Goal: Complete application form: Complete application form

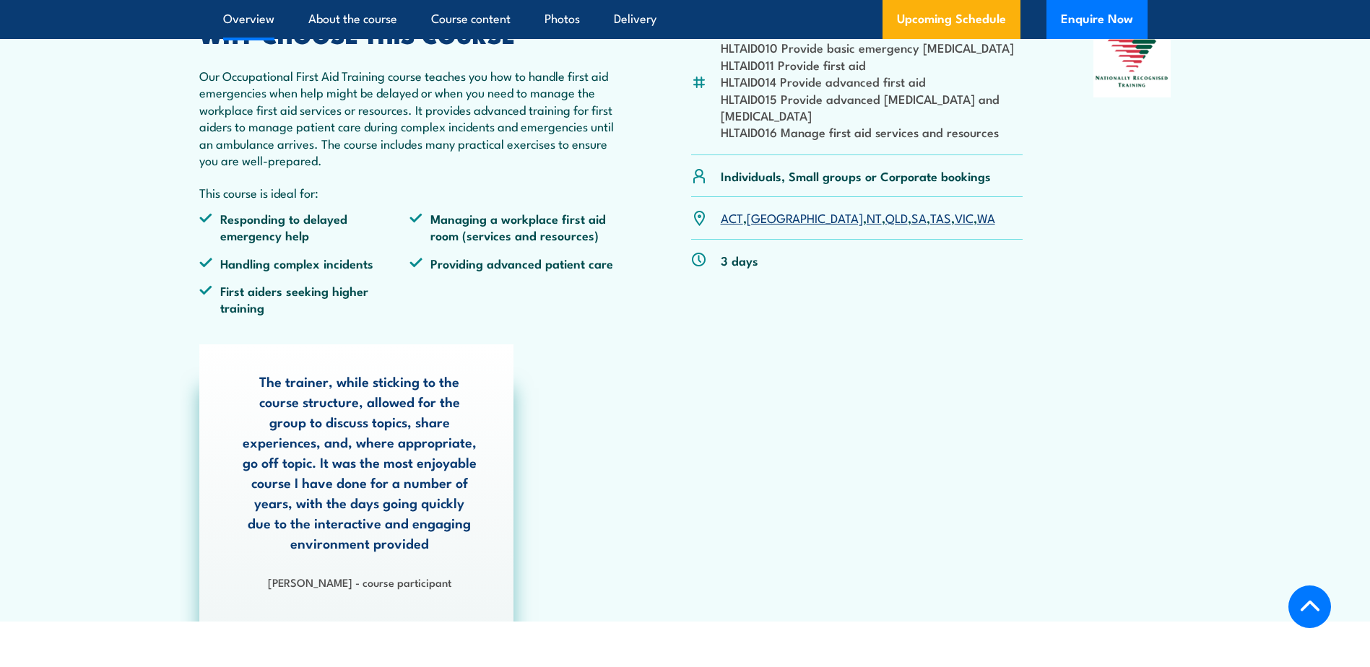
scroll to position [505, 0]
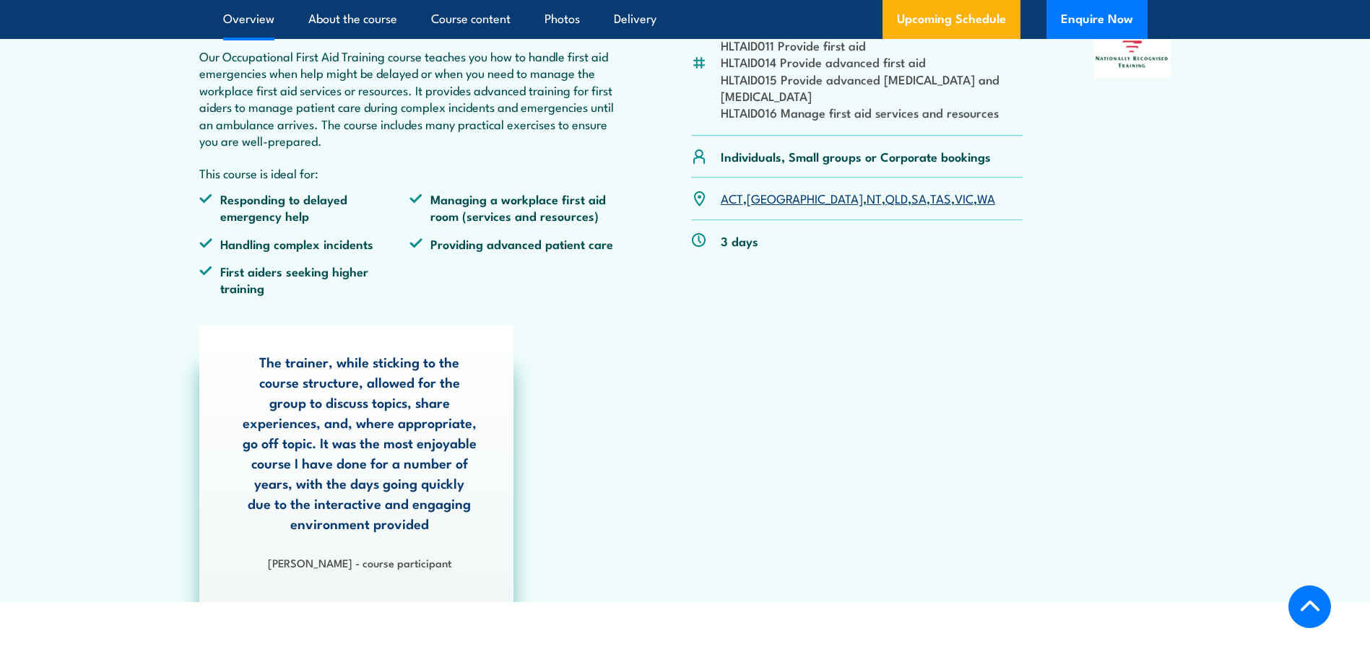
click at [885, 199] on link "QLD" at bounding box center [896, 197] width 22 height 17
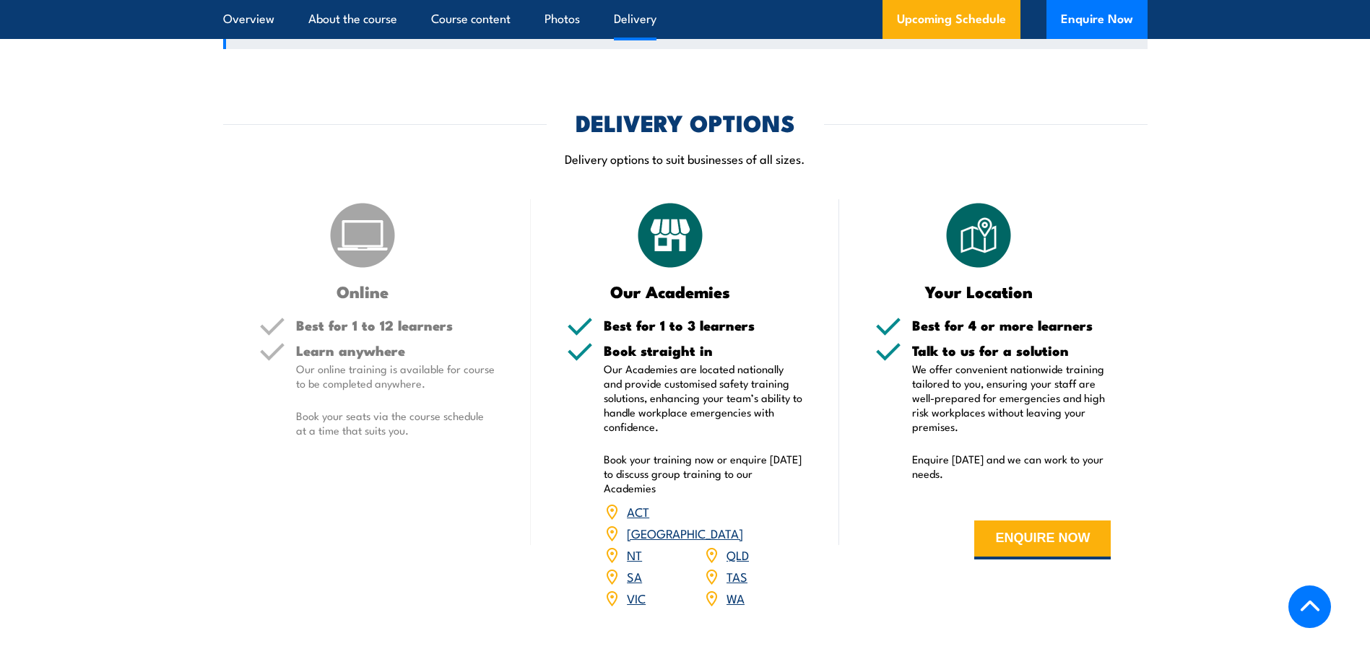
scroll to position [1952, 0]
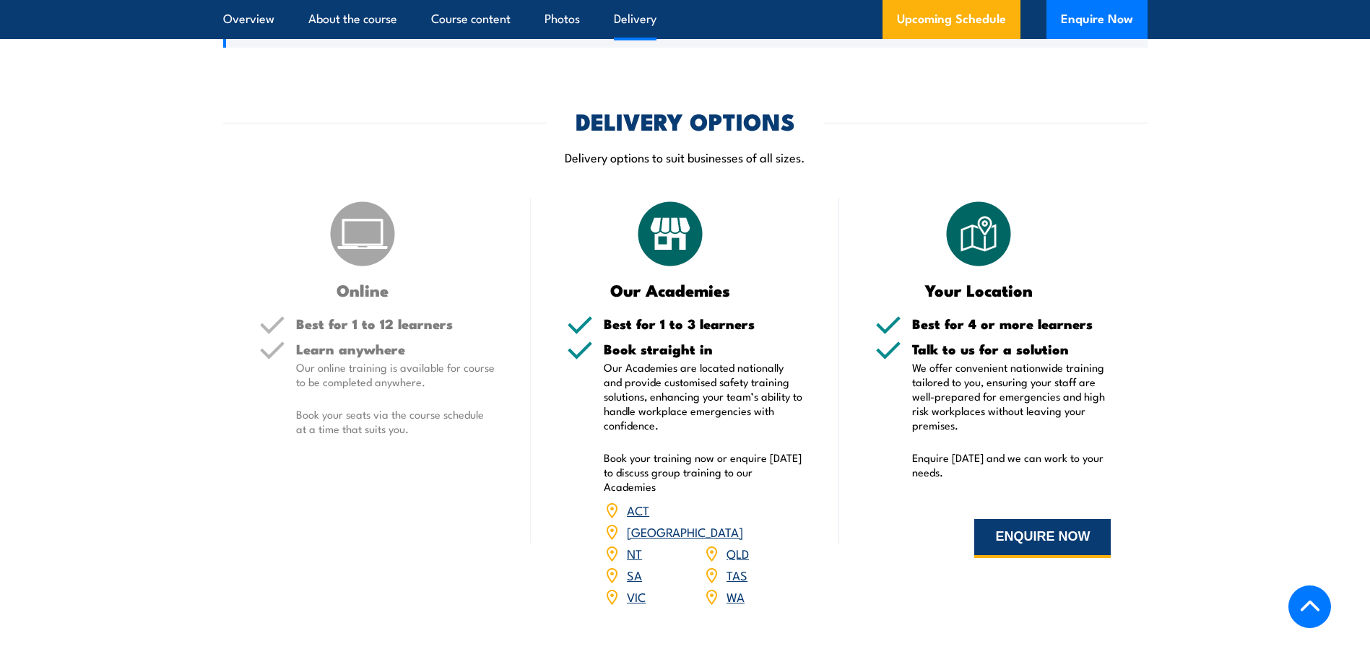
click at [1046, 520] on button "ENQUIRE NOW" at bounding box center [1042, 538] width 136 height 39
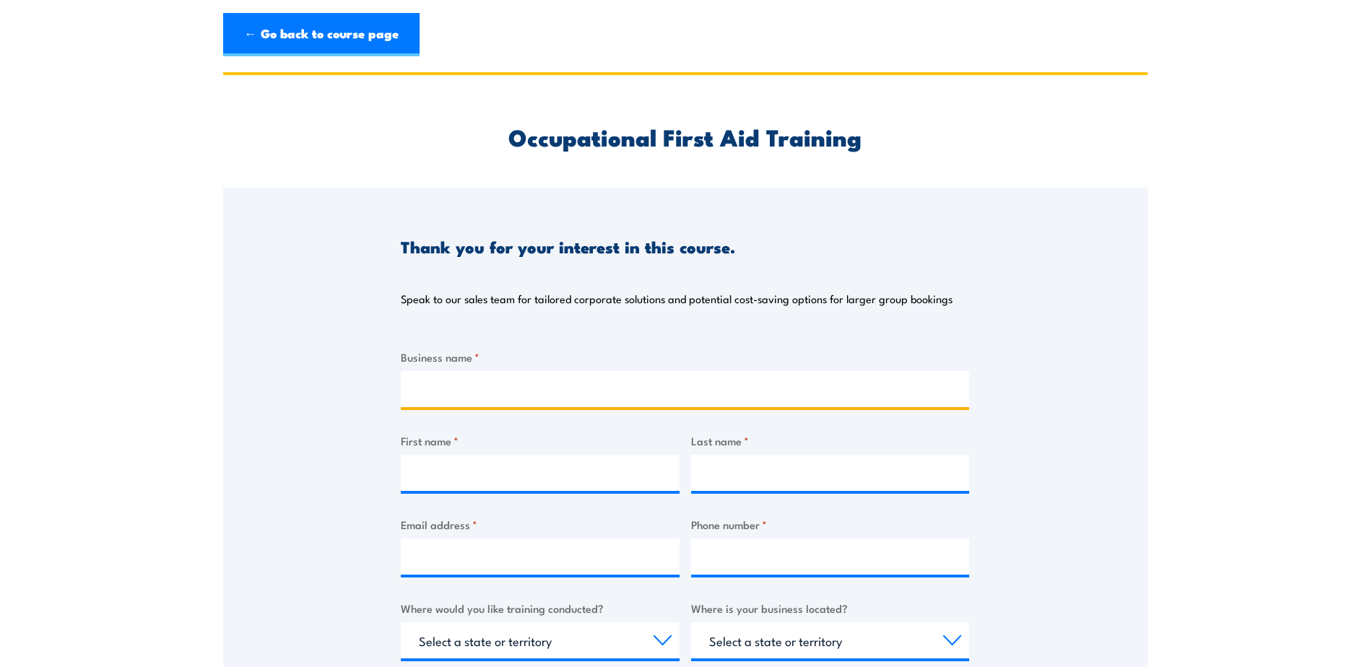
click at [422, 394] on input "Business name *" at bounding box center [685, 389] width 568 height 36
type input "TFH Hire Services"
type input "Kristen"
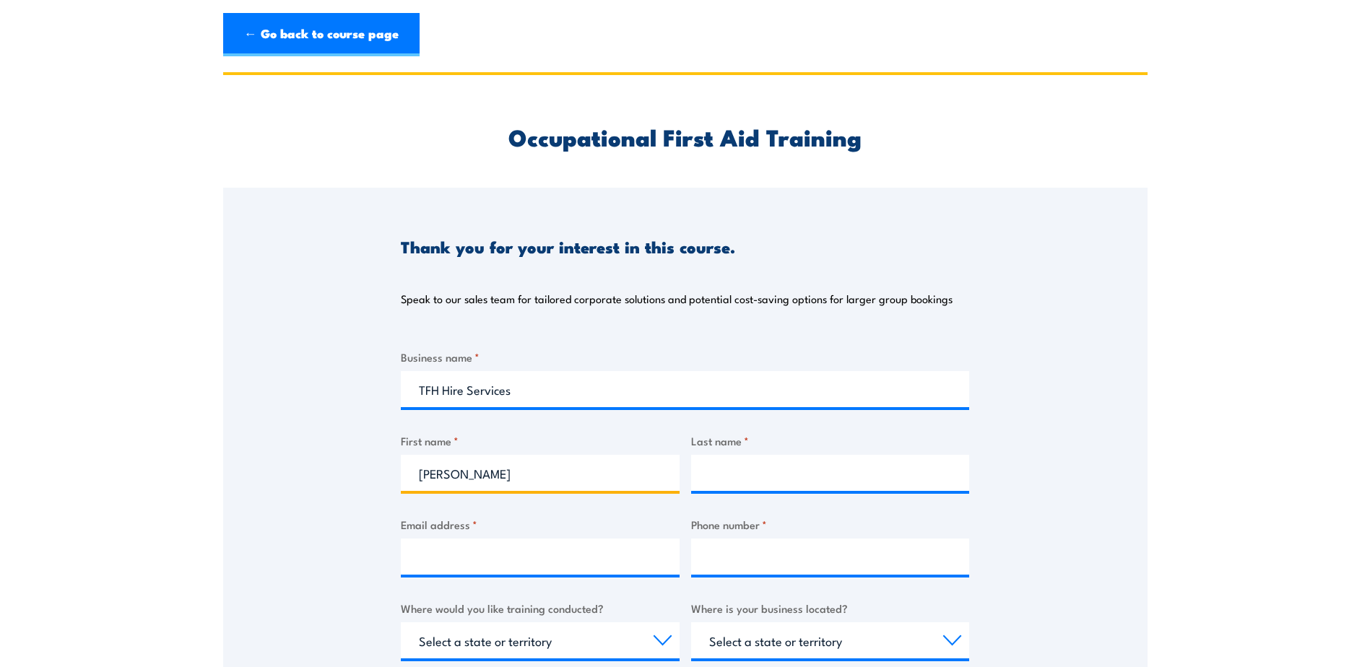
type input "O'Loughlin"
type input "koloughlin@adminoffice.com.au"
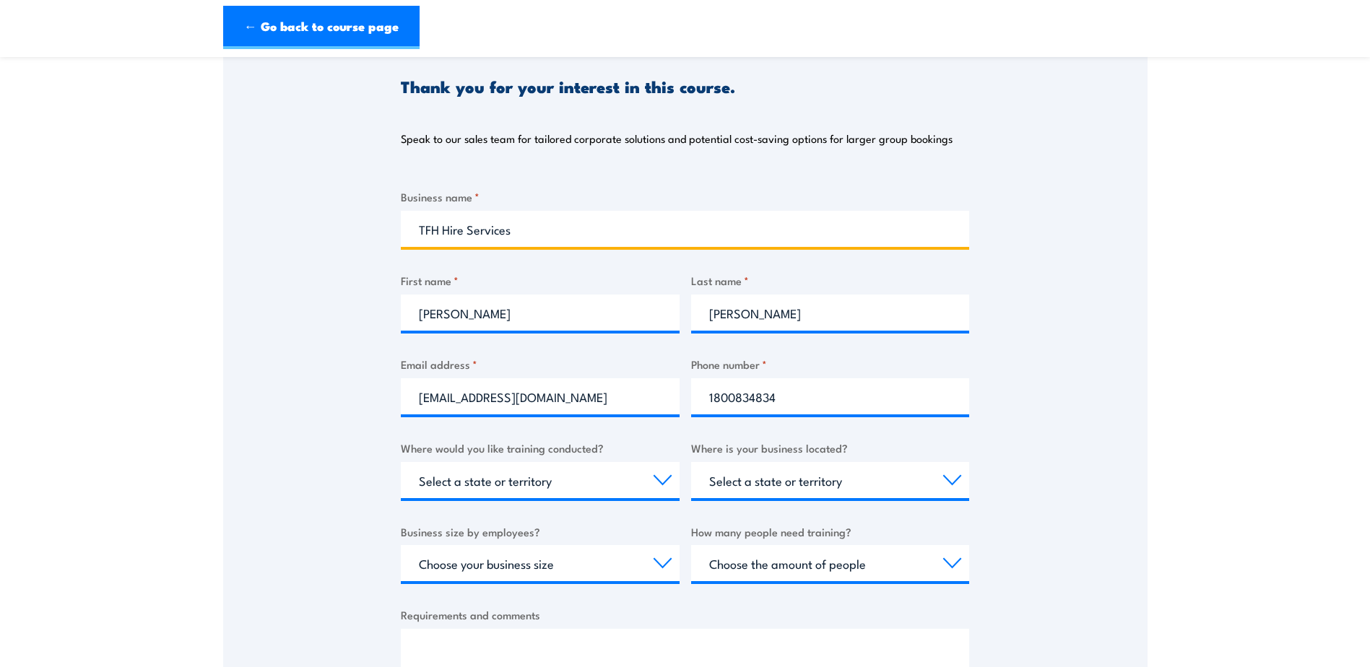
scroll to position [289, 0]
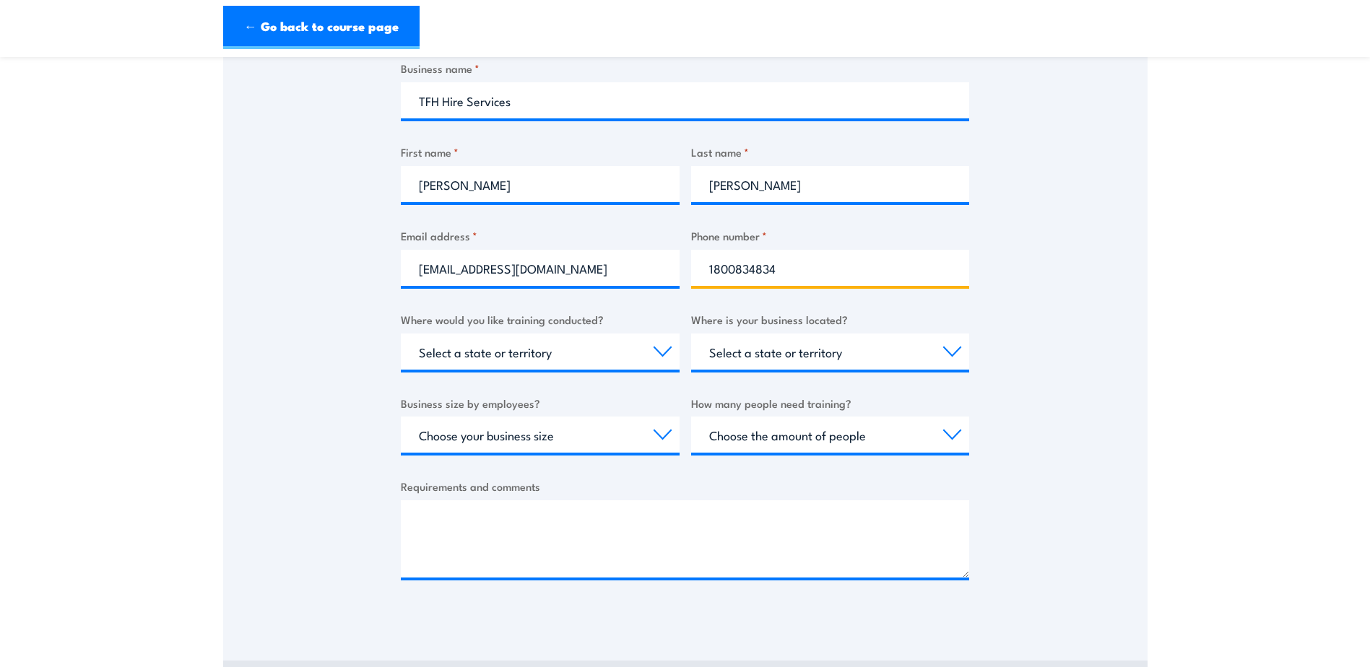
drag, startPoint x: 802, startPoint y: 262, endPoint x: 692, endPoint y: 268, distance: 110.6
click at [692, 268] on input "1800834834" at bounding box center [830, 268] width 279 height 36
type input "0407598009"
click at [318, 404] on div "Thank you for your interest in this course. Speak to our sales team for tailore…" at bounding box center [685, 259] width 924 height 721
click at [669, 349] on select "Select a state or territory Nationally - multiple locations QLD NSW VIC SA ACT …" at bounding box center [540, 352] width 279 height 36
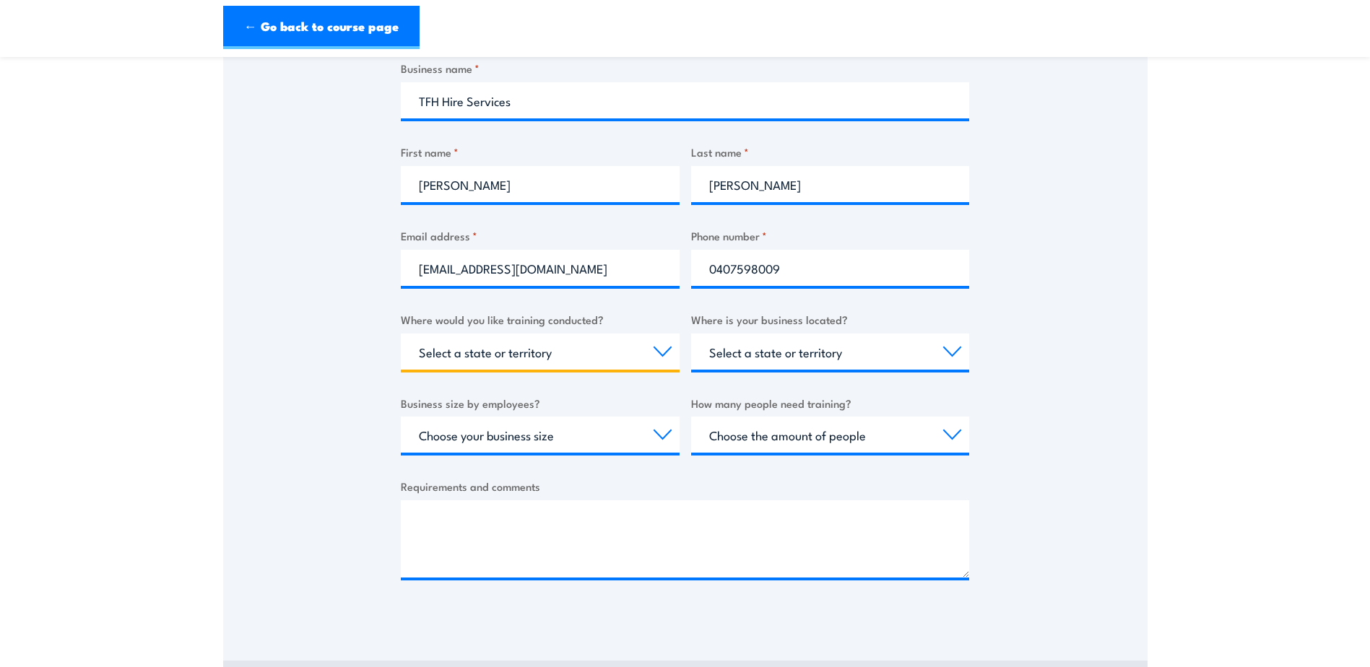
select select "QLD"
click at [401, 334] on select "Select a state or territory Nationally - multiple locations QLD NSW VIC SA ACT …" at bounding box center [540, 352] width 279 height 36
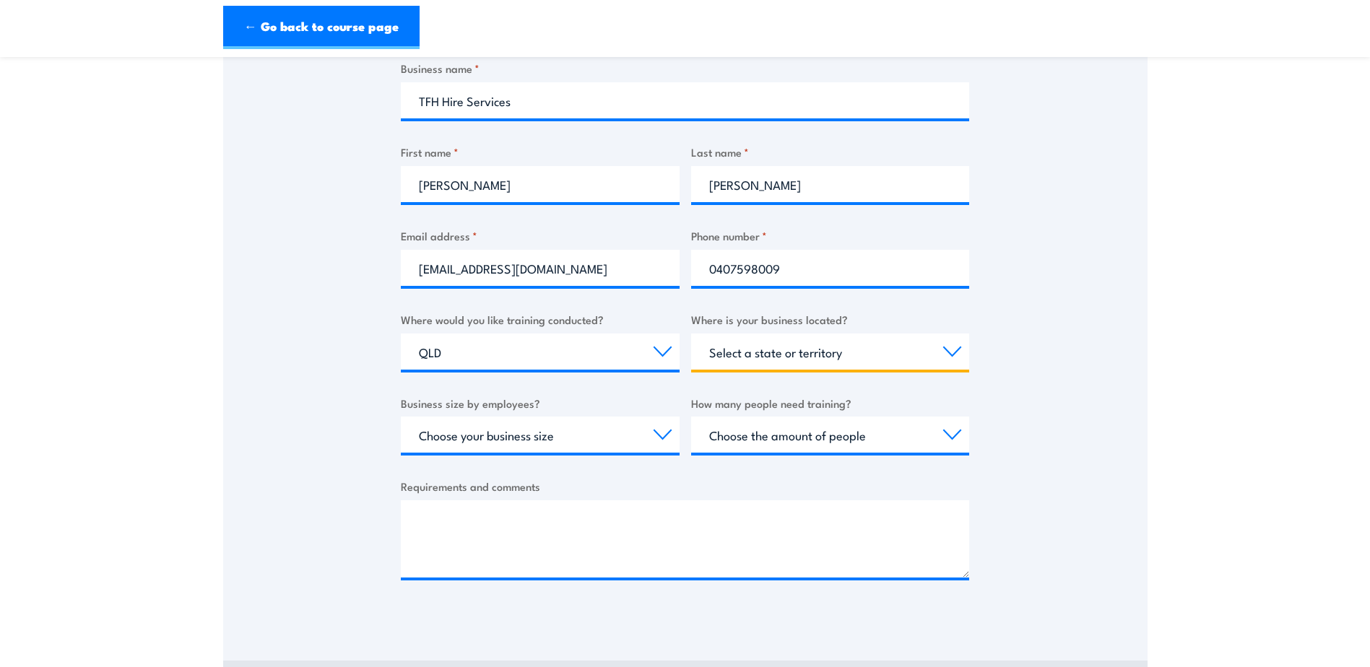
click at [955, 357] on select "Select a state or territory QLD NSW VIC SA ACT WA TAS NT" at bounding box center [830, 352] width 279 height 36
select select "QLD"
click at [691, 334] on select "Select a state or territory QLD NSW VIC SA ACT WA TAS NT" at bounding box center [830, 352] width 279 height 36
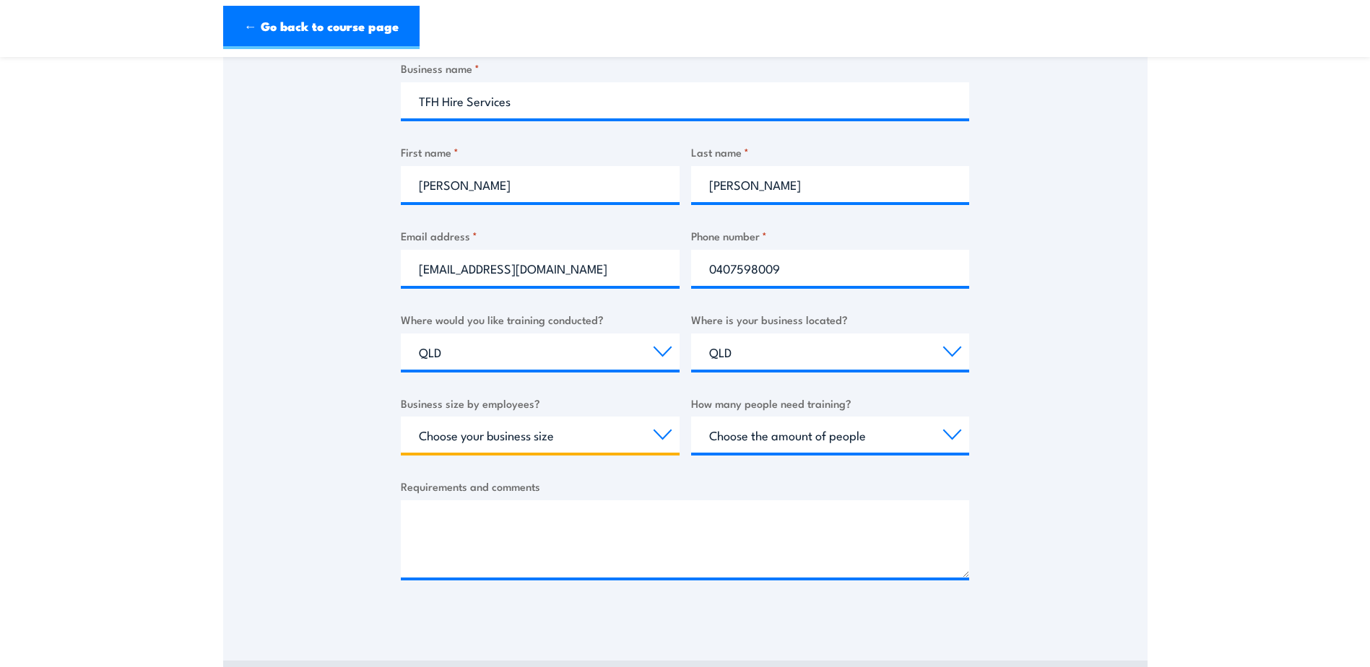
click at [661, 434] on select "Choose your business size 1 to 19 20 to 199 200+" at bounding box center [540, 435] width 279 height 36
select select "20 to 199"
click at [401, 417] on select "Choose your business size 1 to 19 20 to 199 200+" at bounding box center [540, 435] width 279 height 36
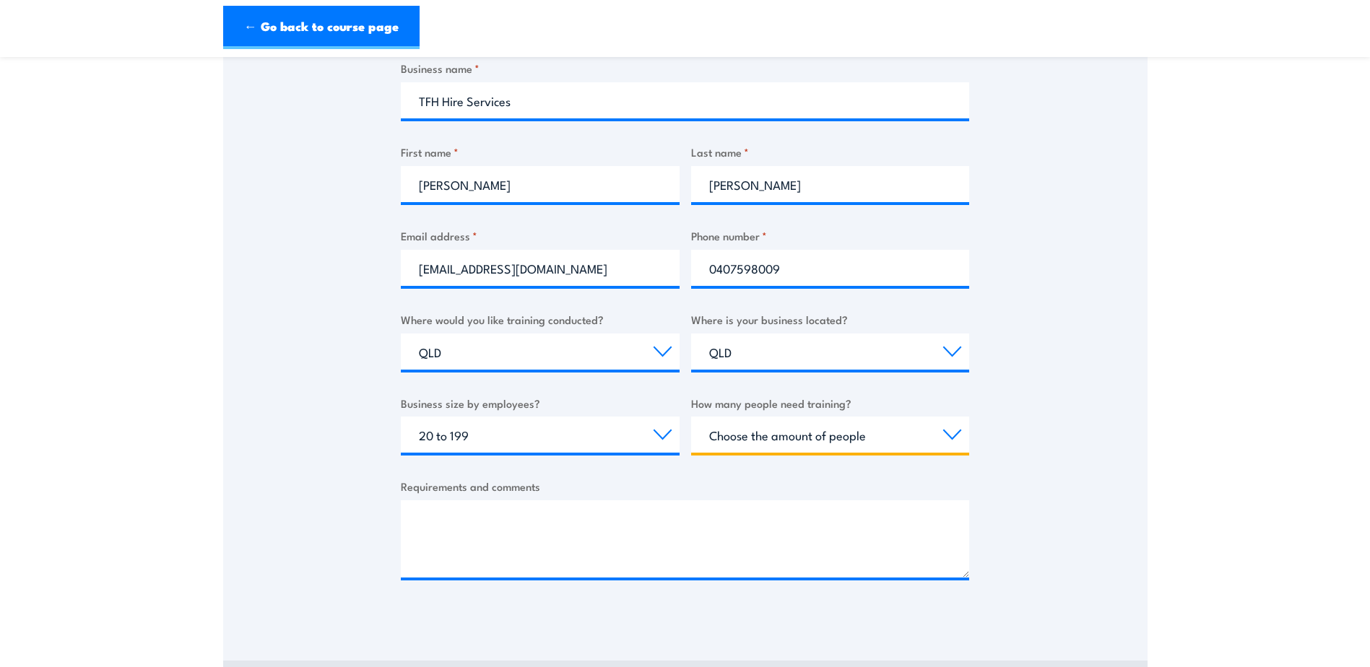
click at [941, 432] on select "Choose the amount of people 1 to 4 5 to 19 20+" at bounding box center [830, 435] width 279 height 36
select select "1 to 4"
click at [691, 417] on select "Choose the amount of people 1 to 4 5 to 19 20+" at bounding box center [830, 435] width 279 height 36
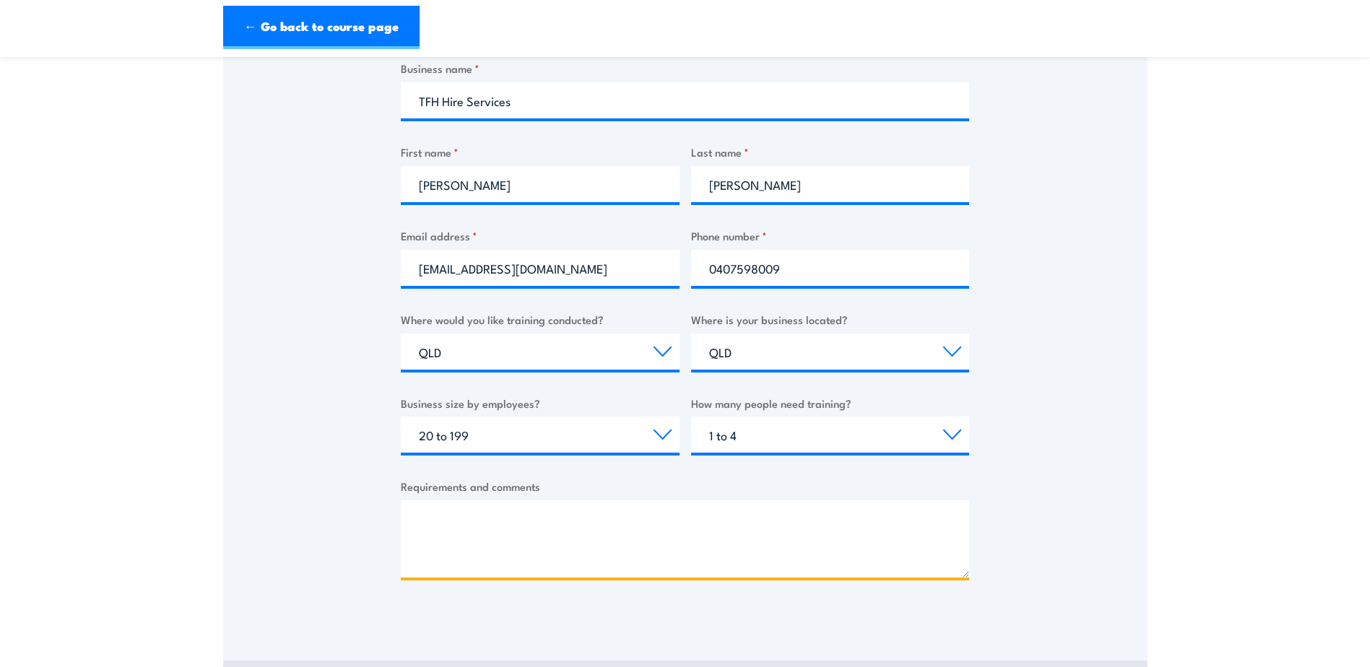
click at [469, 523] on textarea "Requirements and comments" at bounding box center [685, 538] width 568 height 77
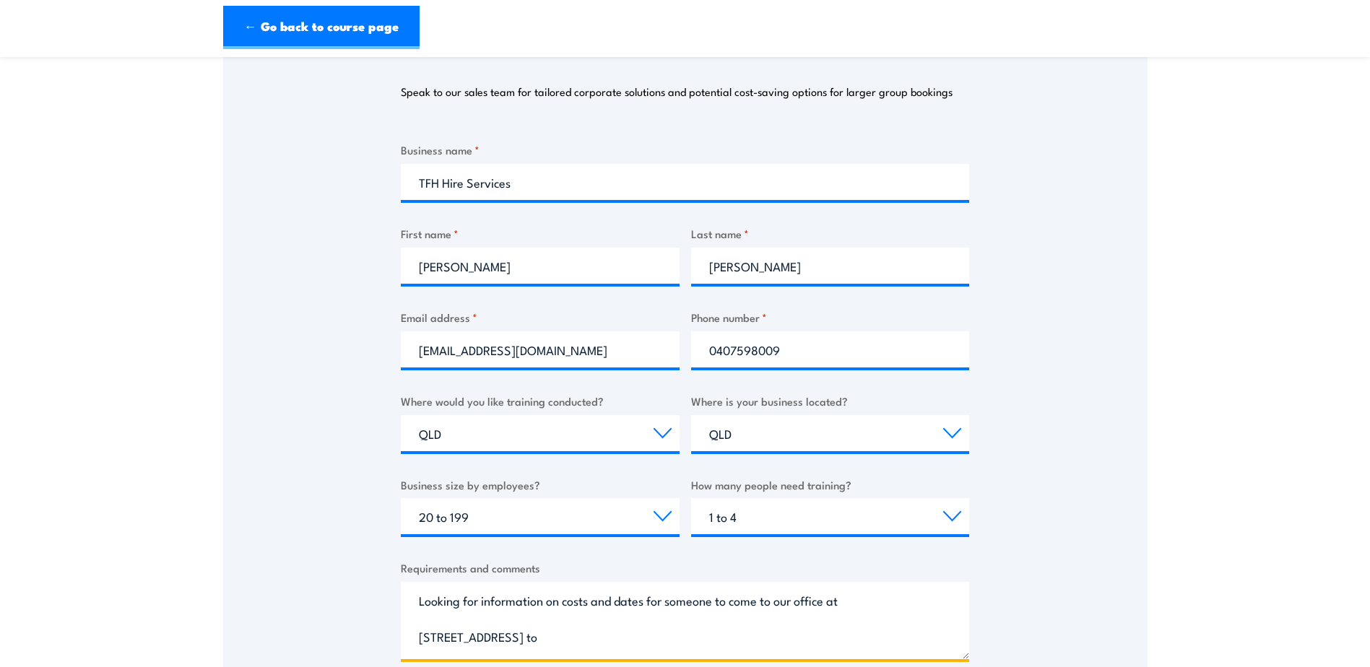
scroll to position [217, 0]
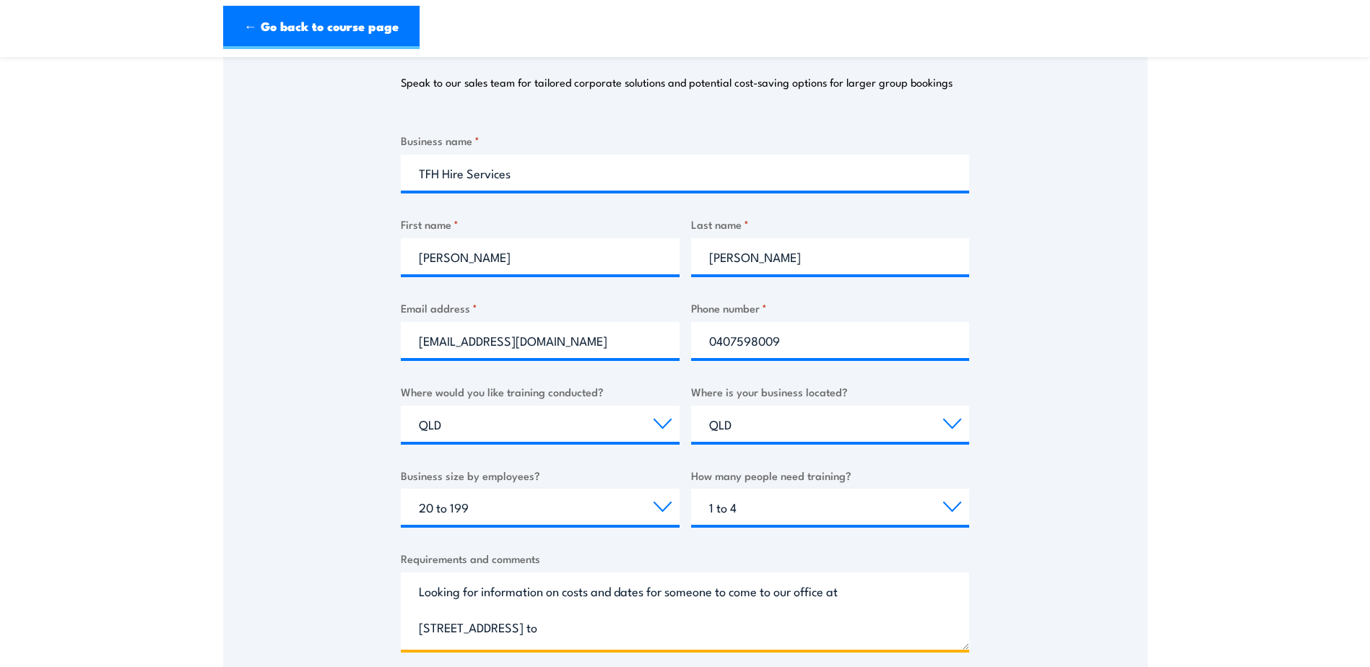
click at [528, 627] on textarea "Looking for information on costs and dates for someone to come to our office at…" at bounding box center [685, 611] width 568 height 77
drag, startPoint x: 521, startPoint y: 630, endPoint x: 503, endPoint y: 633, distance: 18.3
click at [503, 633] on textarea "Looking for information on costs and dates for someone to come to our office at…" at bounding box center [685, 611] width 568 height 77
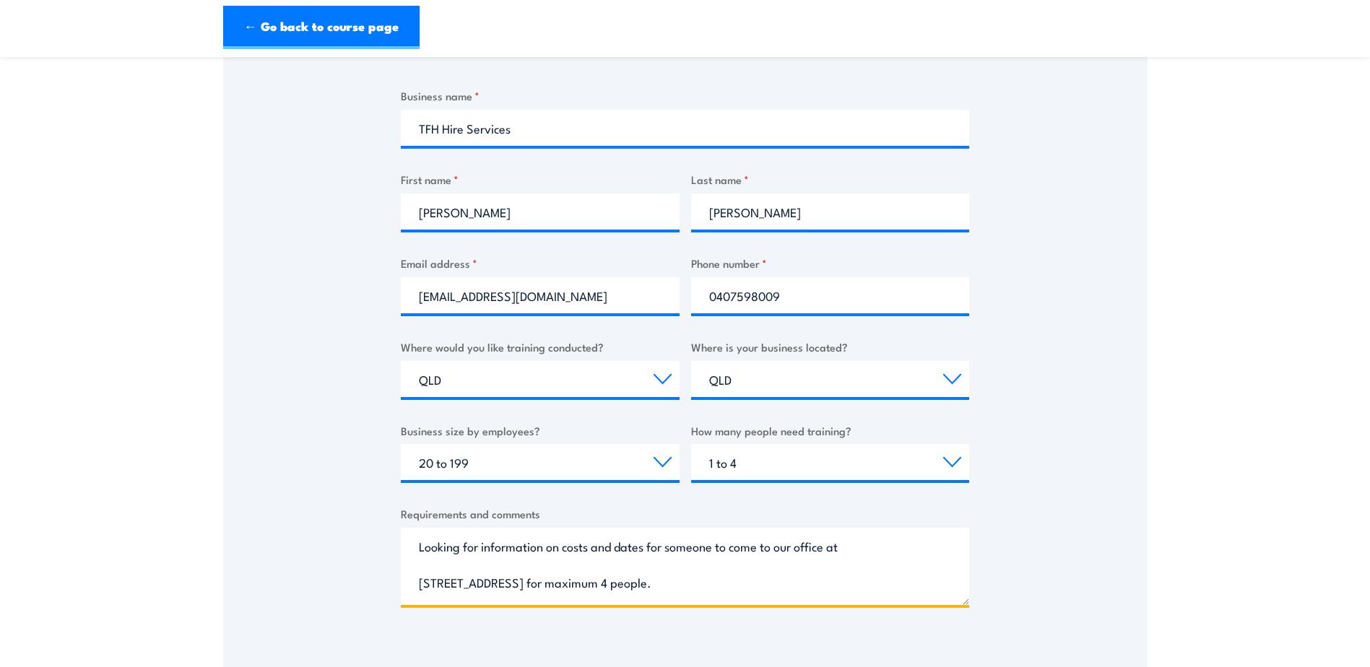
scroll to position [505, 0]
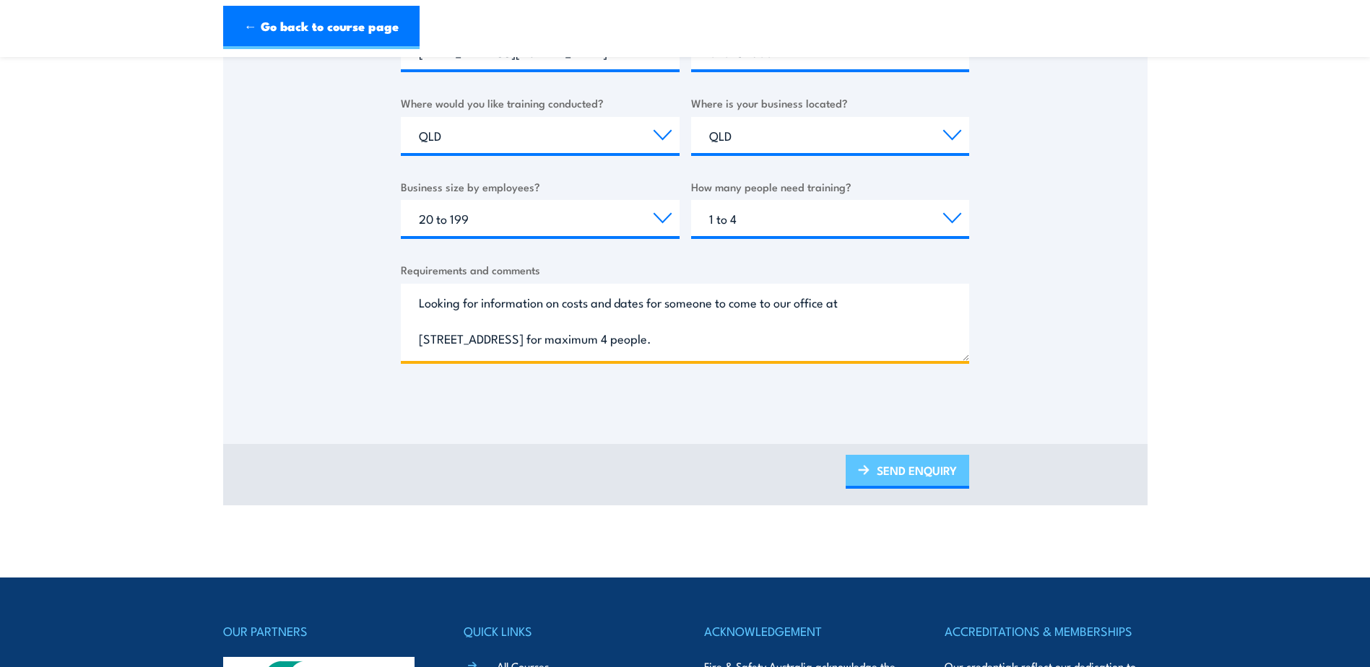
type textarea "Looking for information on costs and dates for someone to come to our office at…"
click at [922, 469] on link "SEND ENQUIRY" at bounding box center [907, 472] width 123 height 34
click at [911, 468] on link "SEND ENQUIRY" at bounding box center [907, 472] width 123 height 34
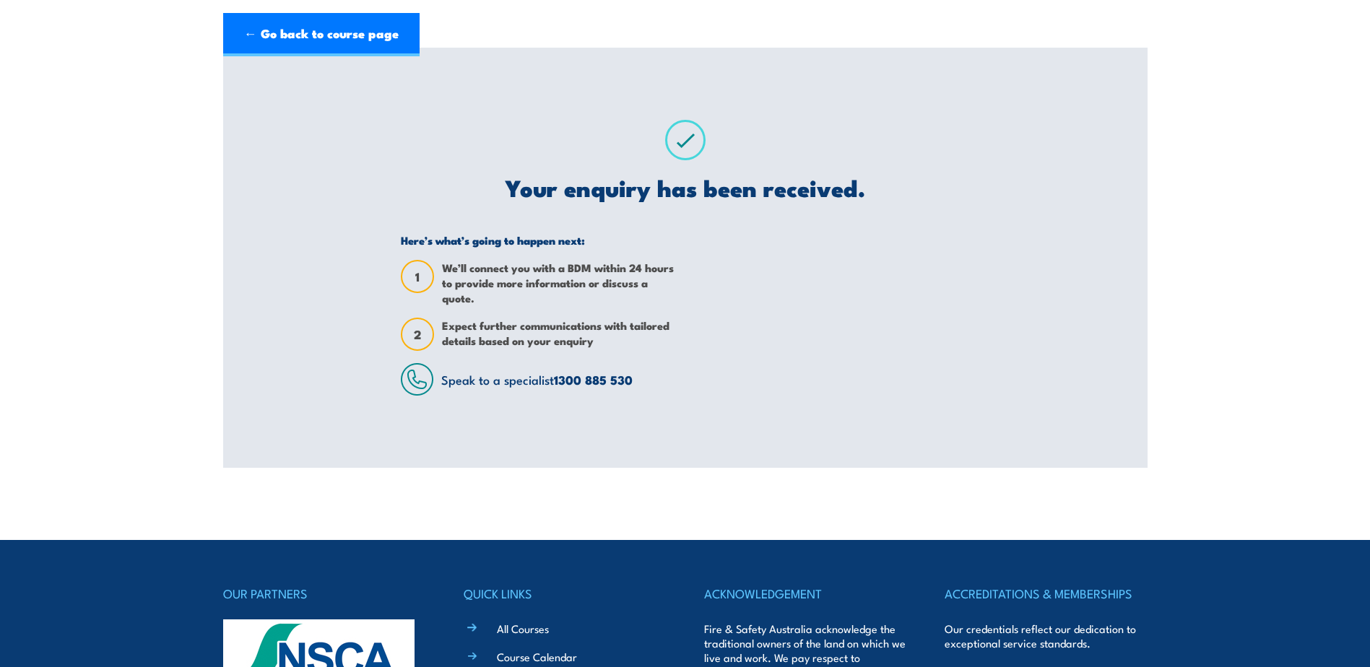
scroll to position [0, 0]
